Goal: Information Seeking & Learning: Learn about a topic

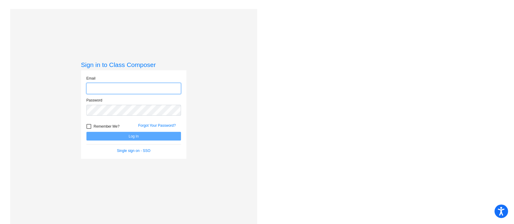
type input "[EMAIL_ADDRESS][DOMAIN_NAME]"
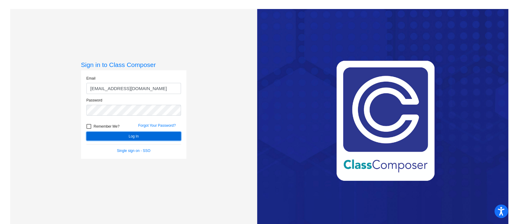
click at [113, 132] on button "Log In" at bounding box center [133, 136] width 94 height 9
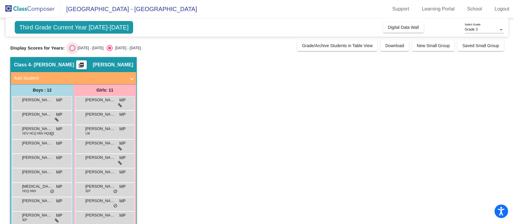
click at [72, 49] on div "Select an option" at bounding box center [72, 48] width 6 height 6
click at [72, 51] on input "[DATE] - [DATE]" at bounding box center [72, 51] width 0 height 0
radio input "true"
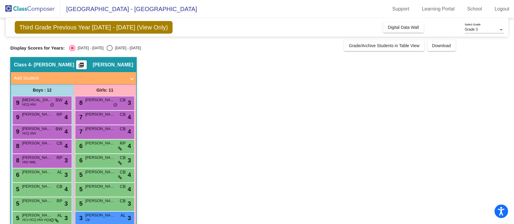
click at [113, 46] on div "[DATE] - [DATE]" at bounding box center [127, 47] width 28 height 5
click at [109, 51] on input "[DATE] - [DATE]" at bounding box center [109, 51] width 0 height 0
radio input "true"
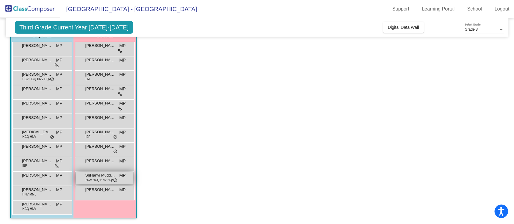
scroll to position [14, 0]
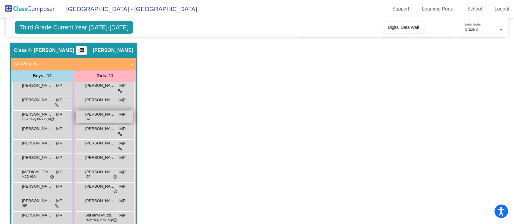
click at [102, 115] on span "[PERSON_NAME]" at bounding box center [100, 115] width 30 height 6
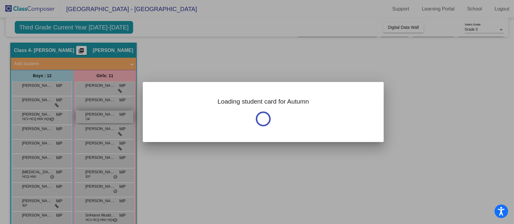
click at [102, 115] on div at bounding box center [257, 112] width 514 height 224
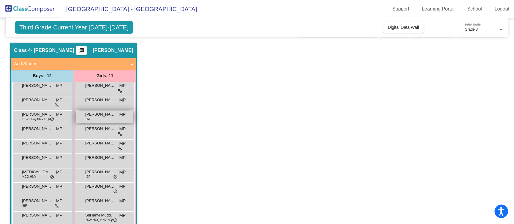
click at [102, 115] on span "[PERSON_NAME]" at bounding box center [100, 115] width 30 height 6
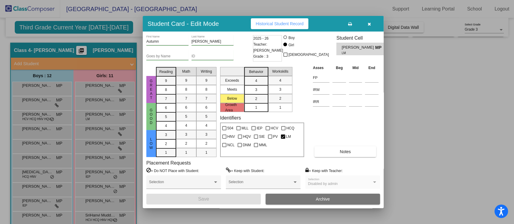
click at [285, 23] on span "Historical Student Record" at bounding box center [279, 23] width 48 height 5
click at [373, 23] on button "button" at bounding box center [368, 23] width 19 height 11
